Goal: Information Seeking & Learning: Learn about a topic

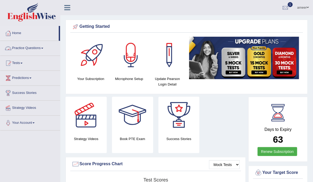
click at [26, 49] on link "Practice Questions" at bounding box center [30, 47] width 60 height 13
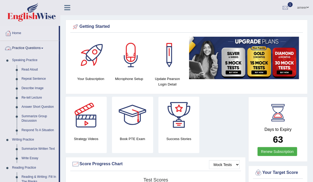
click at [29, 49] on link "Practice Questions" at bounding box center [29, 47] width 58 height 13
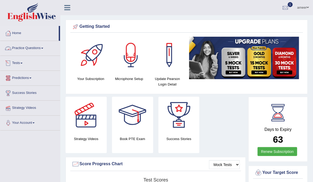
click at [31, 45] on link "Practice Questions" at bounding box center [30, 47] width 60 height 13
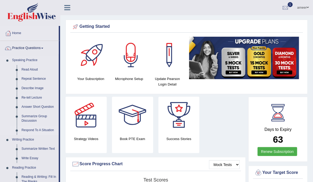
click at [25, 130] on link "Respond To A Situation" at bounding box center [39, 130] width 40 height 9
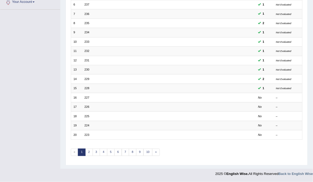
scroll to position [143, 0]
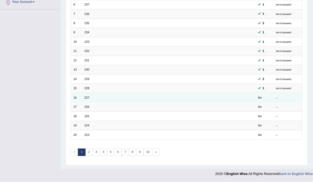
click at [94, 102] on td "227" at bounding box center [152, 97] width 140 height 9
click at [89, 96] on link "227" at bounding box center [86, 97] width 5 height 3
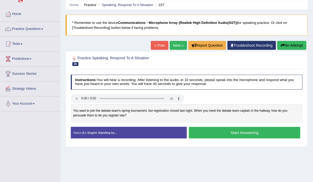
scroll to position [15, 0]
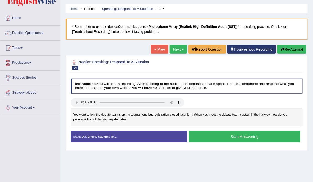
click at [142, 9] on link "Speaking: Respond To A Situation" at bounding box center [127, 9] width 51 height 4
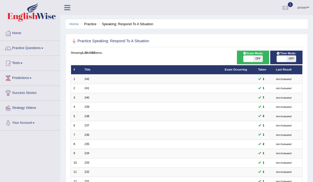
click at [286, 62] on span "OFF" at bounding box center [291, 59] width 10 height 6
checkbox input "true"
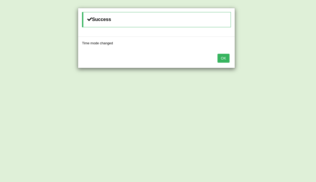
click at [226, 60] on button "OK" at bounding box center [224, 58] width 12 height 9
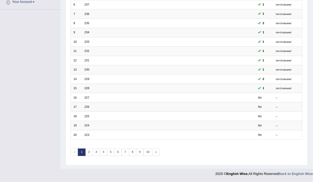
scroll to position [162, 0]
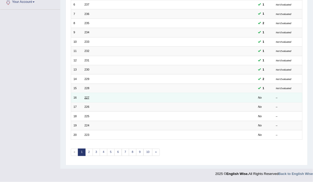
click at [89, 96] on link "227" at bounding box center [86, 97] width 5 height 3
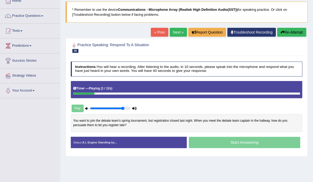
scroll to position [31, 0]
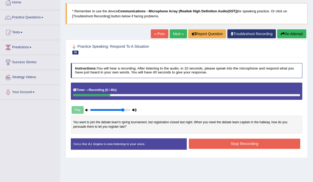
click at [283, 33] on icon "button" at bounding box center [283, 34] width 4 height 4
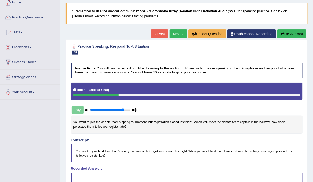
click at [291, 31] on button "Re-Attempt" at bounding box center [291, 33] width 29 height 9
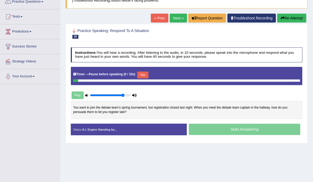
scroll to position [46, 0]
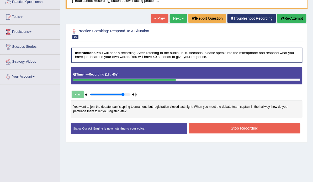
click at [256, 32] on div at bounding box center [187, 34] width 232 height 14
click at [293, 17] on button "Re-Attempt" at bounding box center [291, 18] width 29 height 9
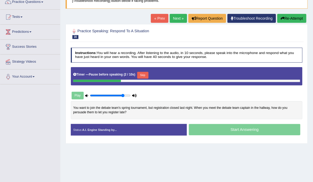
click at [148, 79] on button "Skip" at bounding box center [142, 75] width 11 height 7
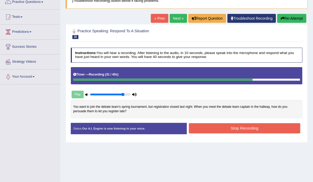
click at [273, 134] on button "Stop Recording" at bounding box center [244, 128] width 111 height 10
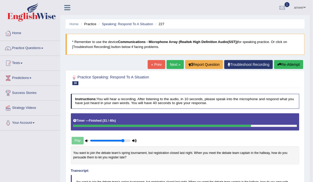
click at [172, 62] on link "Next »" at bounding box center [175, 64] width 17 height 9
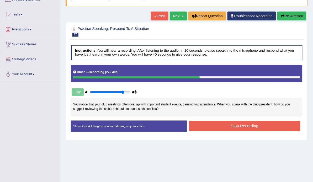
scroll to position [40, 0]
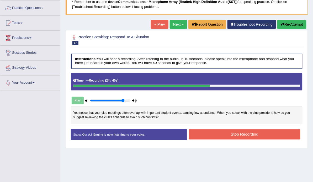
click at [295, 24] on button "Re-Attempt" at bounding box center [291, 24] width 29 height 9
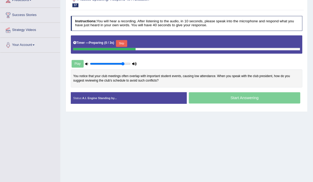
scroll to position [78, 0]
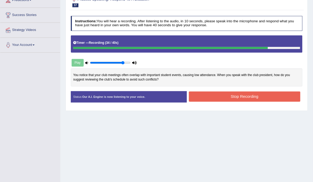
click at [273, 102] on button "Stop Recording" at bounding box center [244, 97] width 111 height 10
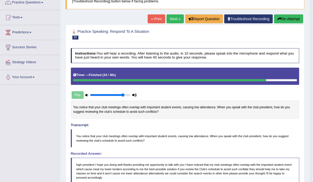
scroll to position [49, 0]
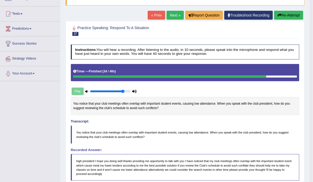
click at [292, 12] on button "Re-Attempt" at bounding box center [288, 15] width 29 height 9
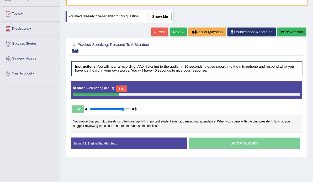
scroll to position [49, 0]
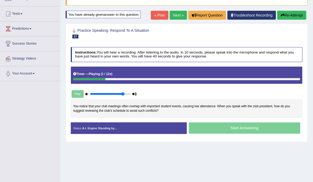
click at [179, 12] on link "Next »" at bounding box center [178, 15] width 17 height 9
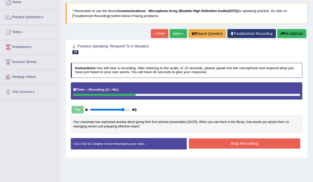
scroll to position [34, 0]
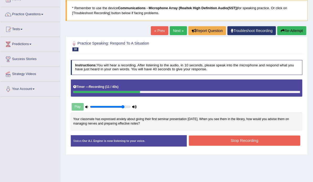
click at [292, 31] on button "Re-Attempt" at bounding box center [291, 30] width 29 height 9
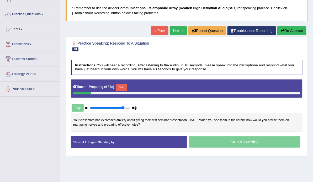
click at [127, 91] on button "Skip" at bounding box center [121, 87] width 11 height 7
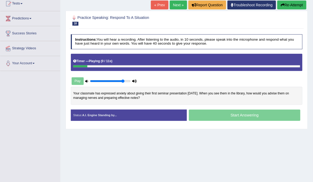
scroll to position [60, 0]
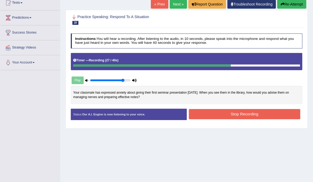
click at [299, 6] on button "Re-Attempt" at bounding box center [291, 4] width 29 height 9
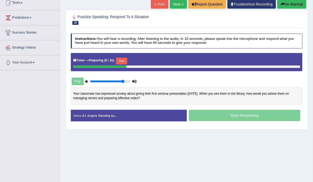
click at [127, 65] on button "Skip" at bounding box center [121, 61] width 11 height 7
click at [148, 65] on button "Skip" at bounding box center [142, 61] width 11 height 7
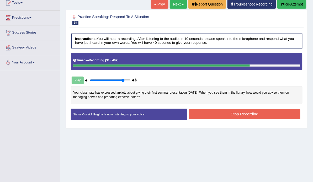
click at [276, 119] on button "Stop Recording" at bounding box center [244, 114] width 111 height 10
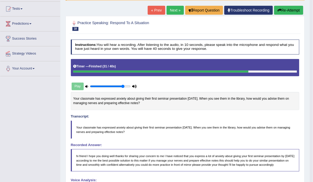
scroll to position [54, 0]
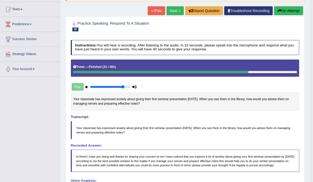
click at [178, 10] on link "Next »" at bounding box center [175, 10] width 17 height 9
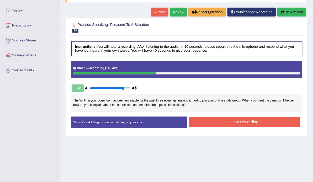
scroll to position [54, 0]
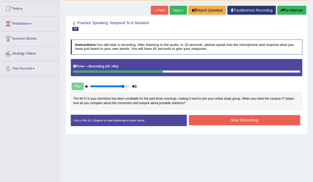
click at [295, 12] on button "Re-Attempt" at bounding box center [291, 10] width 29 height 9
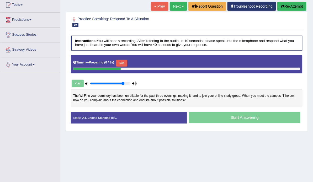
scroll to position [58, 0]
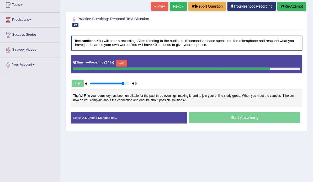
click at [127, 67] on button "Skip" at bounding box center [121, 63] width 11 height 7
click at [148, 67] on button "Skip" at bounding box center [142, 63] width 11 height 7
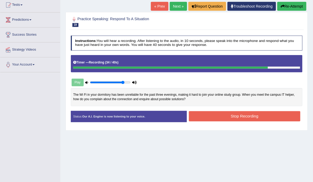
click at [292, 4] on button "Re-Attempt" at bounding box center [291, 6] width 29 height 9
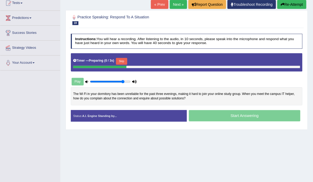
click at [127, 65] on button "Skip" at bounding box center [121, 61] width 11 height 7
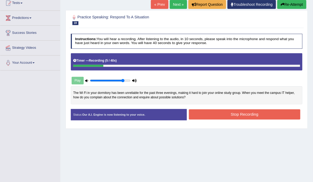
click at [294, 3] on button "Re-Attempt" at bounding box center [291, 4] width 29 height 9
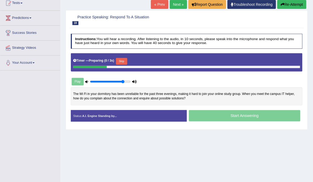
click at [134, 65] on div "Timer — Preparing ( 0 / 3s ) Skip" at bounding box center [186, 61] width 227 height 9
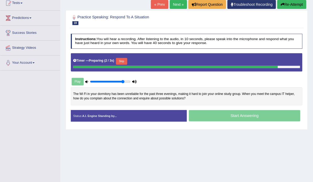
click at [127, 65] on button "Skip" at bounding box center [121, 61] width 11 height 7
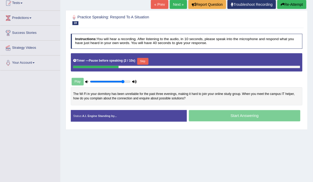
click at [148, 65] on button "Skip" at bounding box center [142, 61] width 11 height 7
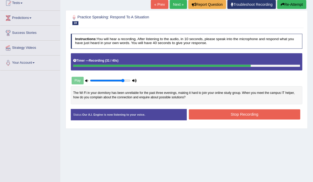
click at [265, 120] on button "Stop Recording" at bounding box center [244, 114] width 111 height 10
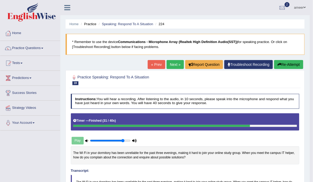
click at [170, 63] on link "Next »" at bounding box center [175, 64] width 17 height 9
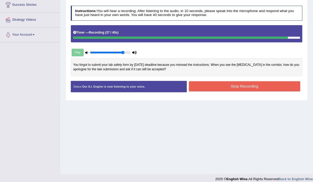
click at [281, 92] on button "Stop Recording" at bounding box center [244, 86] width 111 height 10
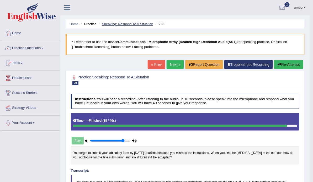
click at [119, 25] on link "Speaking: Respond To A Situation" at bounding box center [127, 24] width 51 height 4
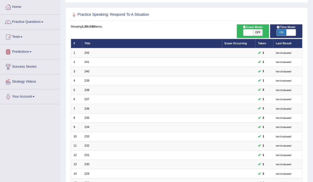
scroll to position [27, 0]
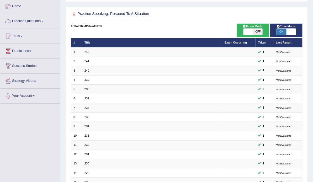
click at [27, 21] on link "Practice Questions" at bounding box center [30, 20] width 60 height 13
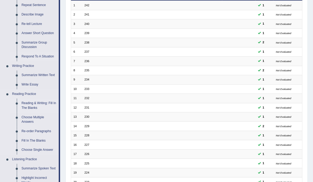
scroll to position [74, 0]
click at [30, 129] on link "Re-order Paragraphs" at bounding box center [39, 130] width 40 height 9
